Goal: Task Accomplishment & Management: Use online tool/utility

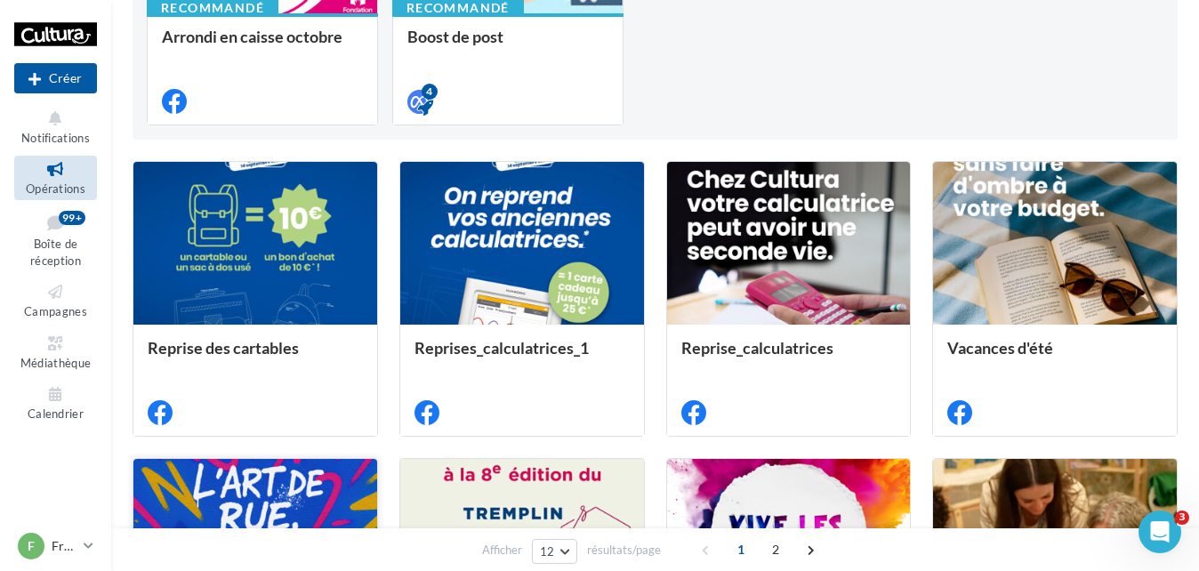
scroll to position [178, 0]
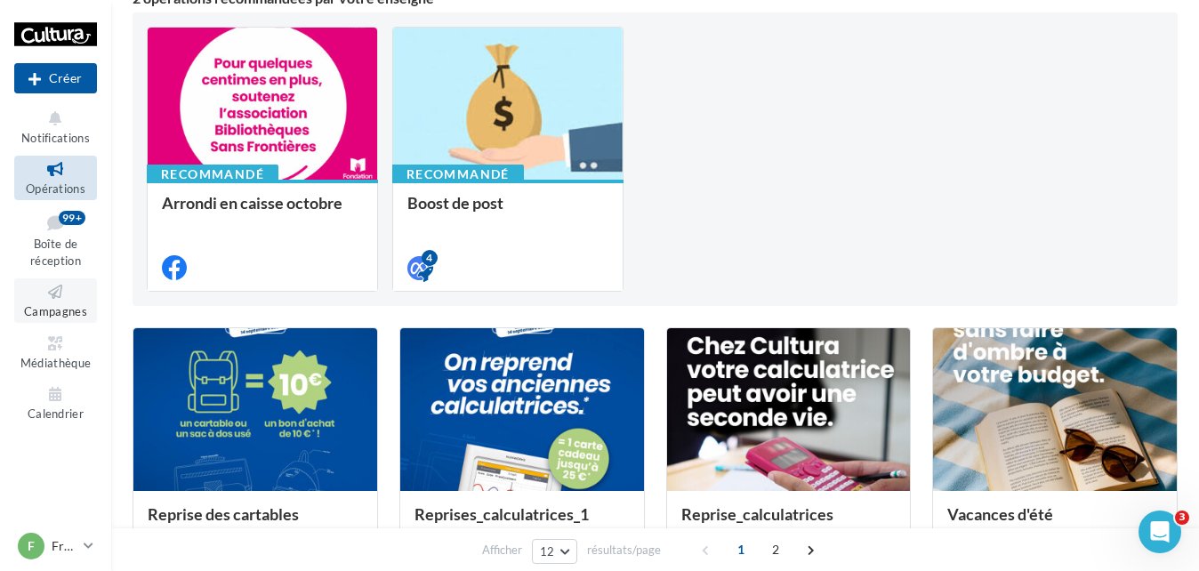
click at [59, 305] on span "Campagnes" at bounding box center [55, 311] width 63 height 14
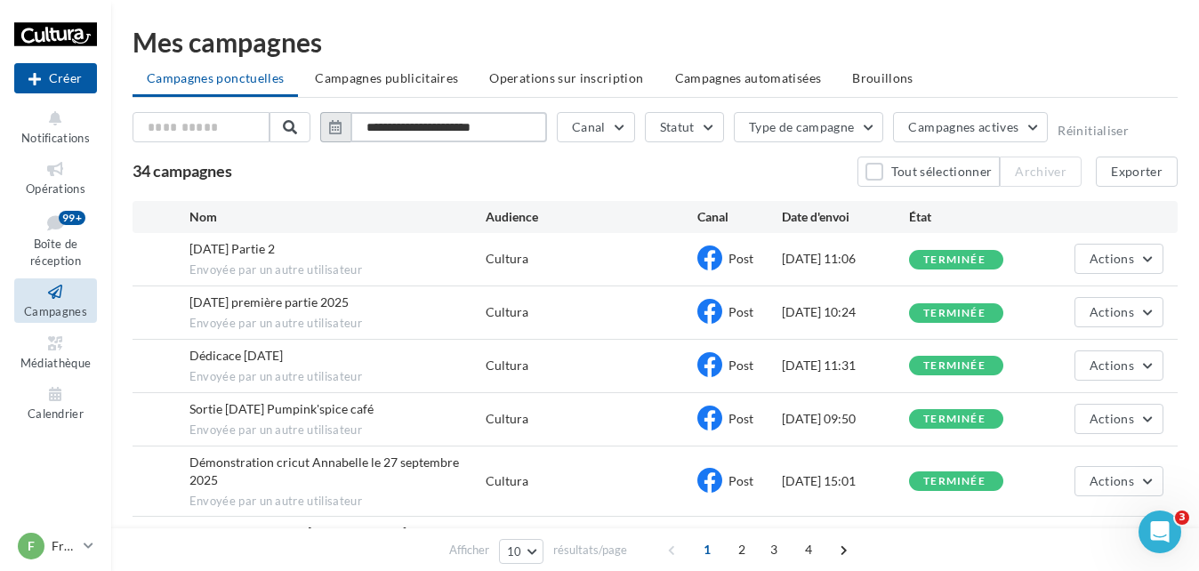
click at [495, 128] on input "**********" at bounding box center [448, 127] width 197 height 30
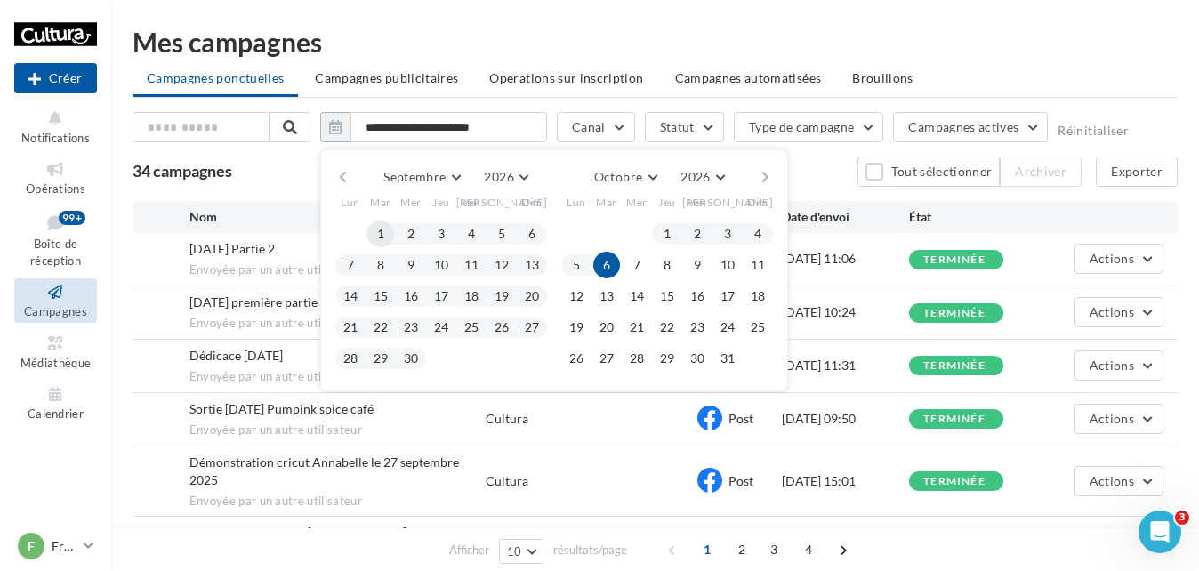
click at [389, 229] on button "1" at bounding box center [380, 234] width 27 height 27
click at [516, 179] on button "2026" at bounding box center [506, 176] width 58 height 25
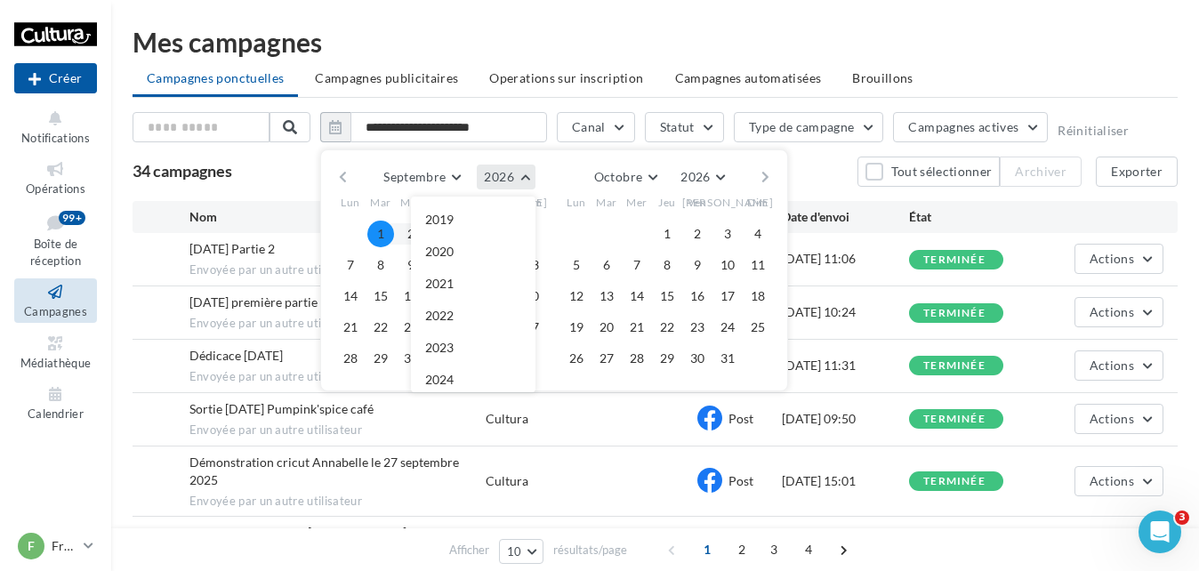
scroll to position [192, 0]
click at [459, 228] on button "2025" at bounding box center [473, 220] width 124 height 32
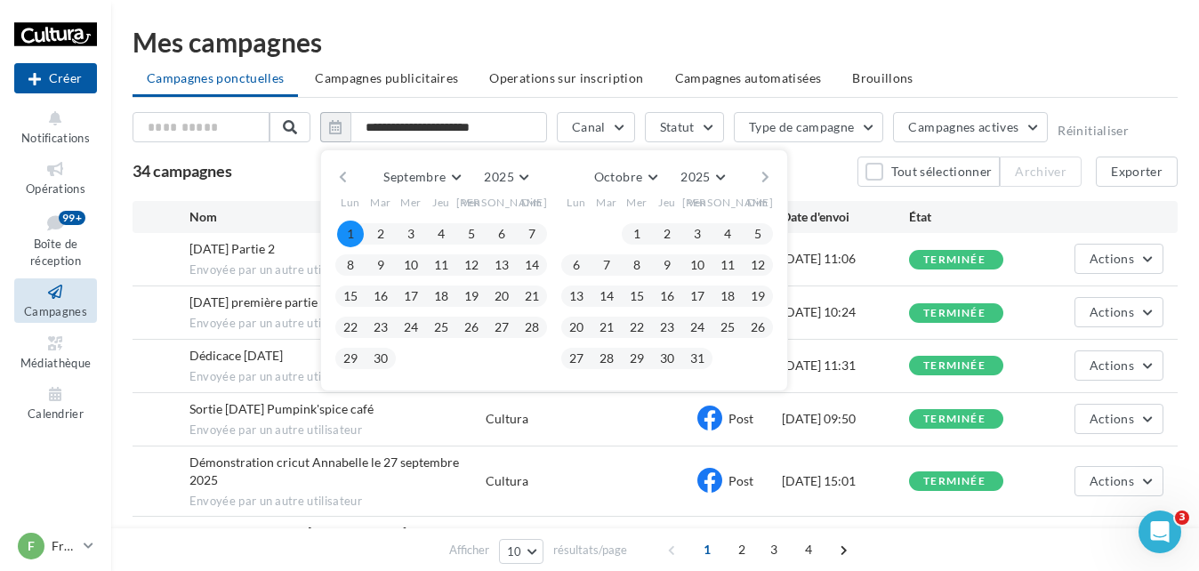
click at [346, 239] on button "1" at bounding box center [350, 234] width 27 height 27
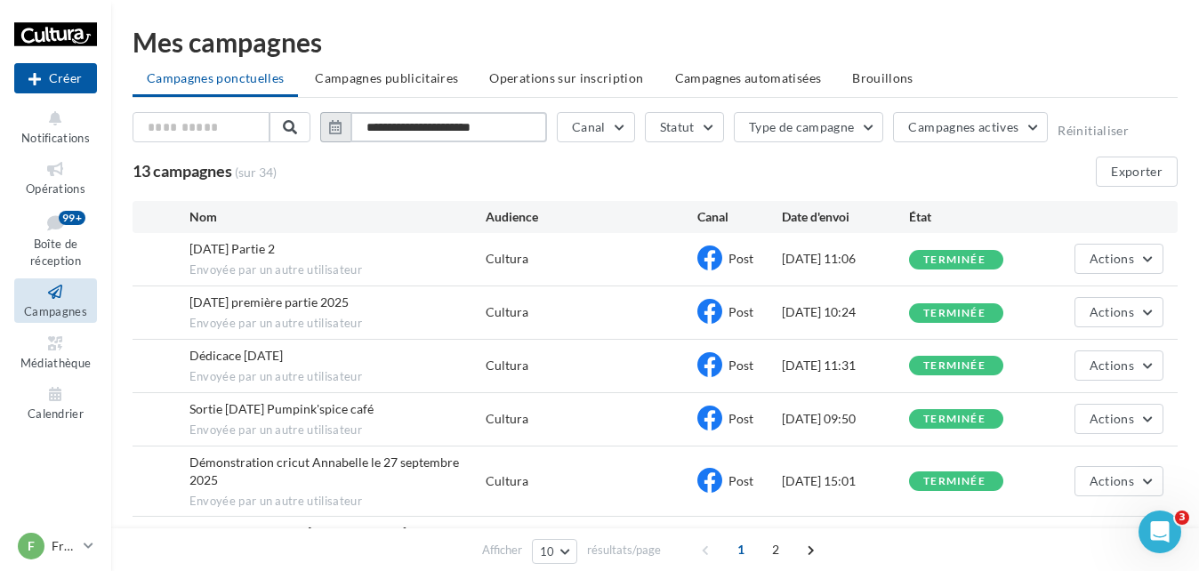
click at [453, 119] on input "**********" at bounding box center [448, 127] width 197 height 30
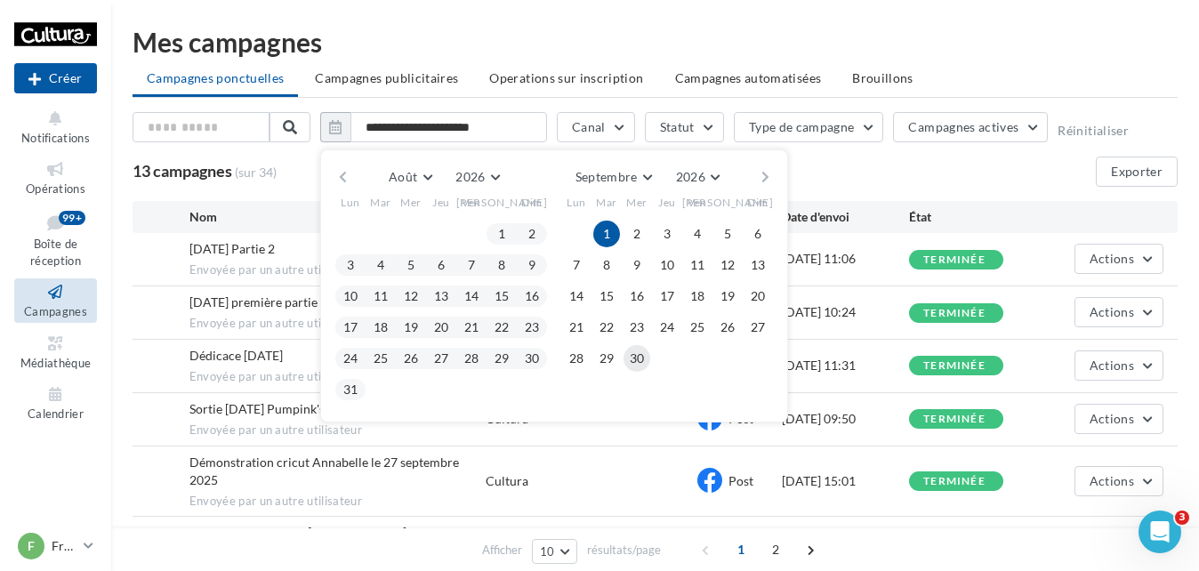
click at [632, 357] on button "30" at bounding box center [636, 358] width 27 height 27
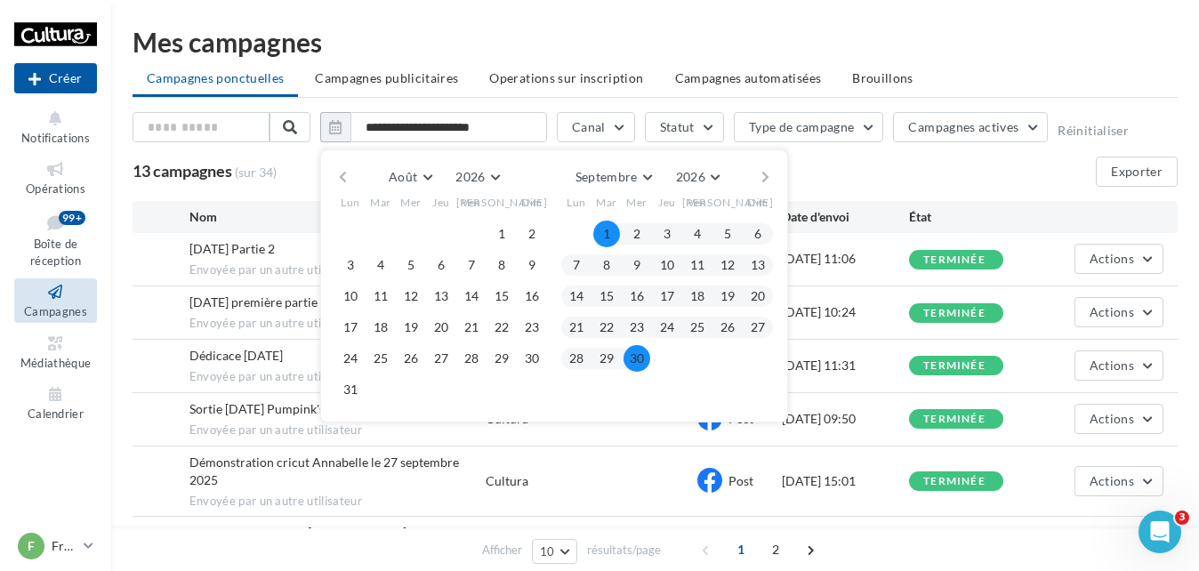
click at [606, 232] on button "1" at bounding box center [606, 234] width 27 height 27
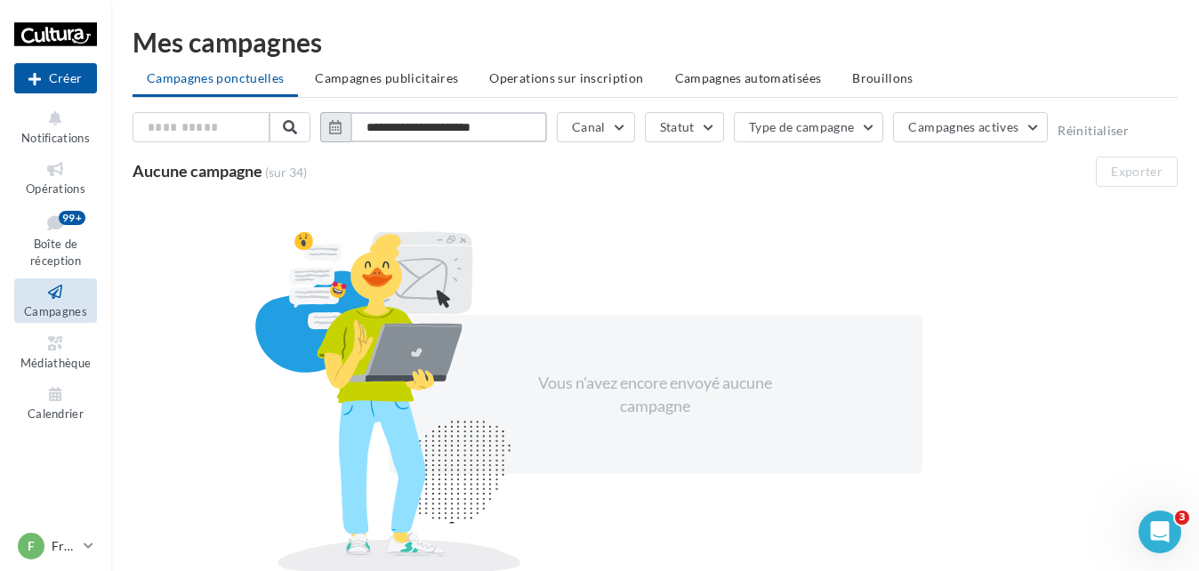
click at [499, 126] on input "**********" at bounding box center [448, 127] width 197 height 30
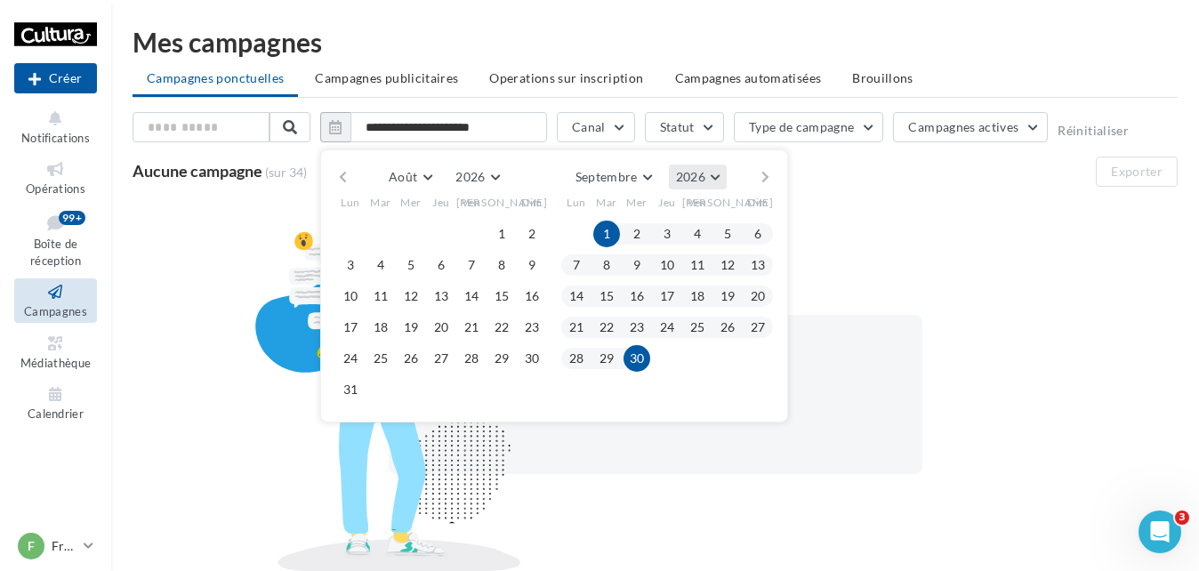
click at [715, 175] on button "2026" at bounding box center [698, 176] width 58 height 25
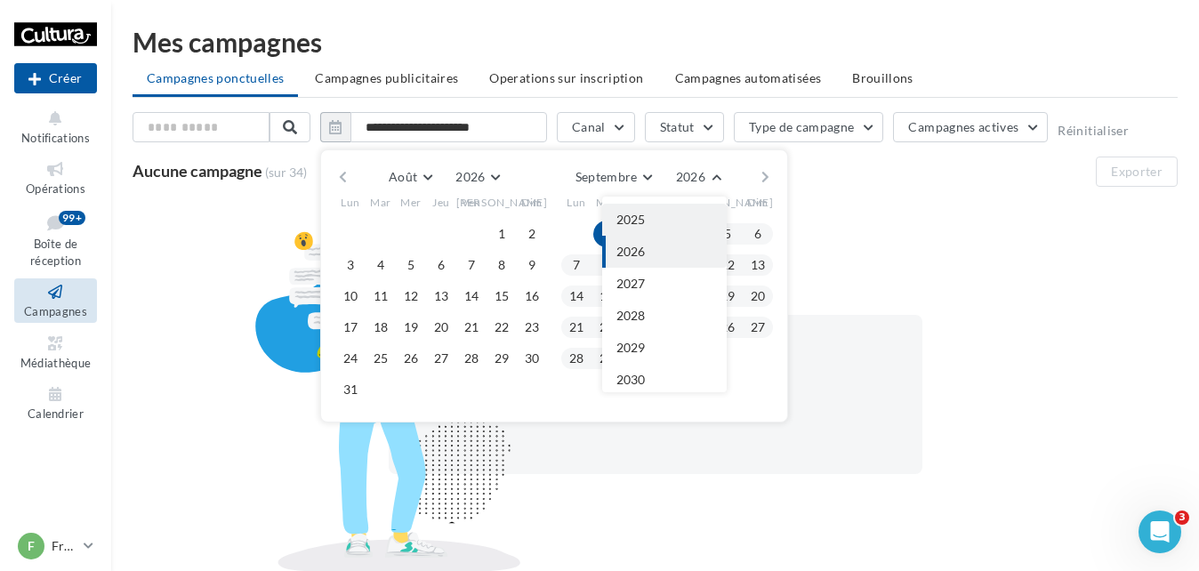
click at [681, 212] on button "2025" at bounding box center [664, 220] width 124 height 32
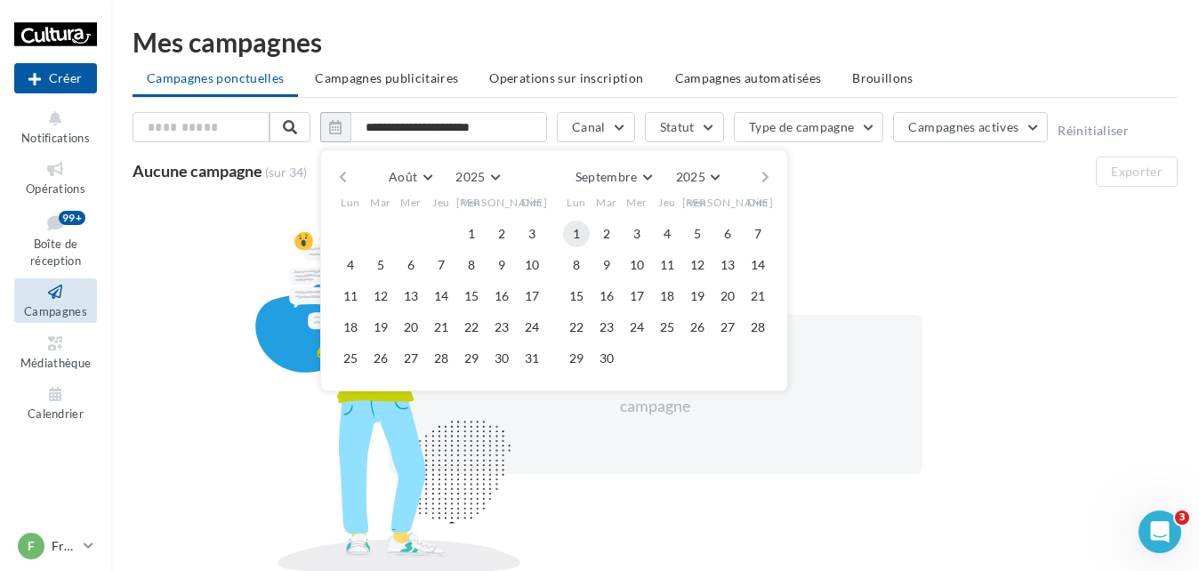
click at [582, 236] on button "1" at bounding box center [576, 234] width 27 height 27
click at [619, 359] on button "30" at bounding box center [606, 358] width 27 height 27
type input "**********"
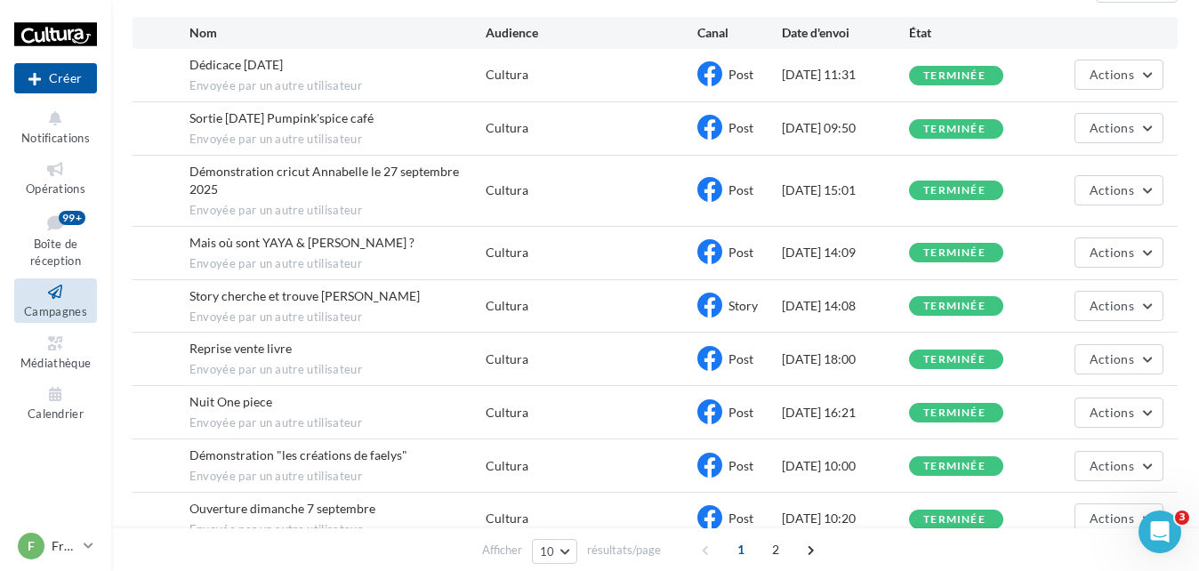
scroll to position [0, 0]
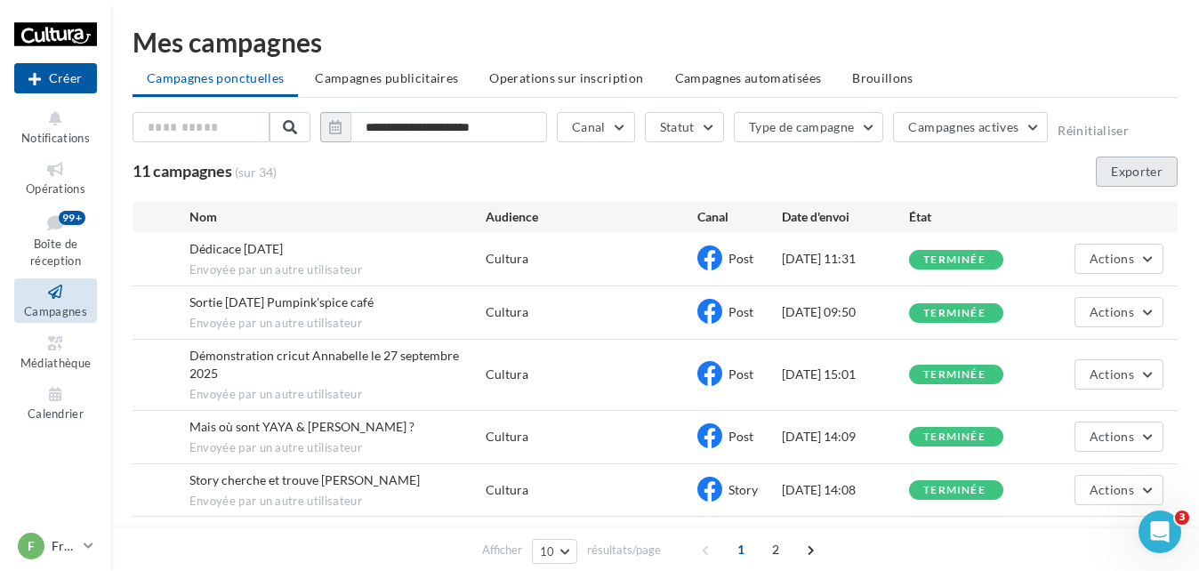
click at [1140, 175] on button "Exporter" at bounding box center [1136, 171] width 82 height 30
click at [60, 545] on p "Frouard" at bounding box center [64, 546] width 25 height 18
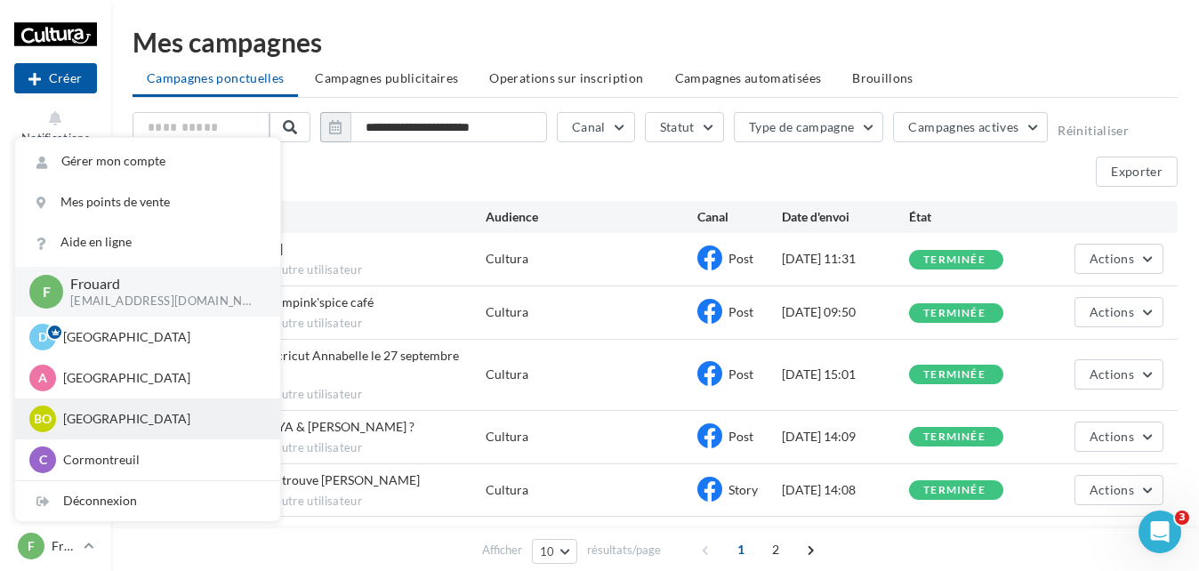
scroll to position [178, 0]
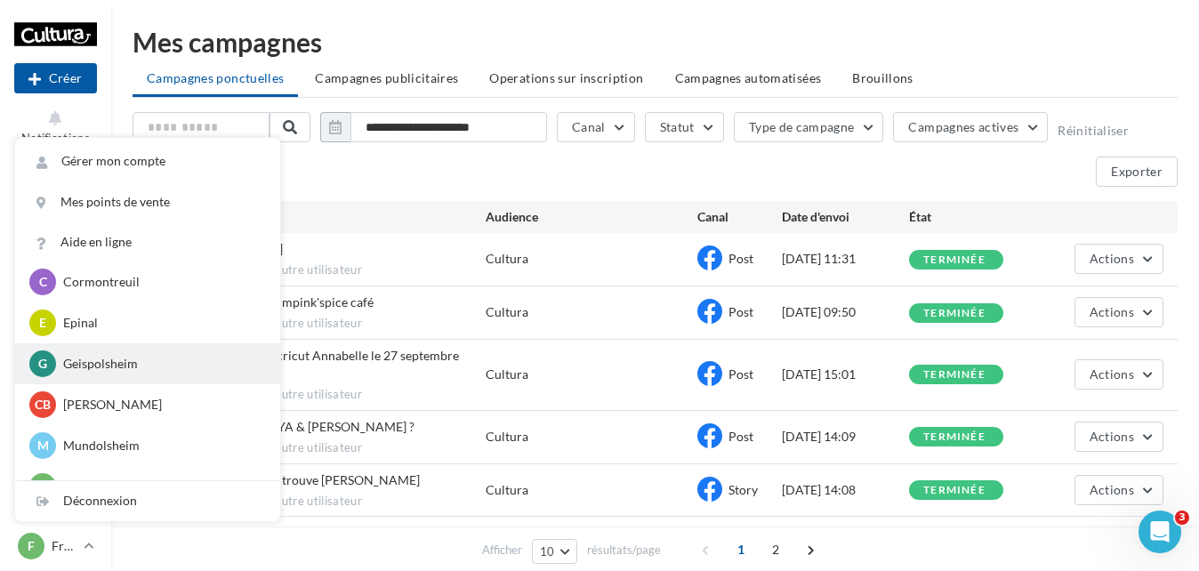
click at [103, 369] on p "Geispolsheim" at bounding box center [161, 364] width 196 height 18
